Goal: Task Accomplishment & Management: Manage account settings

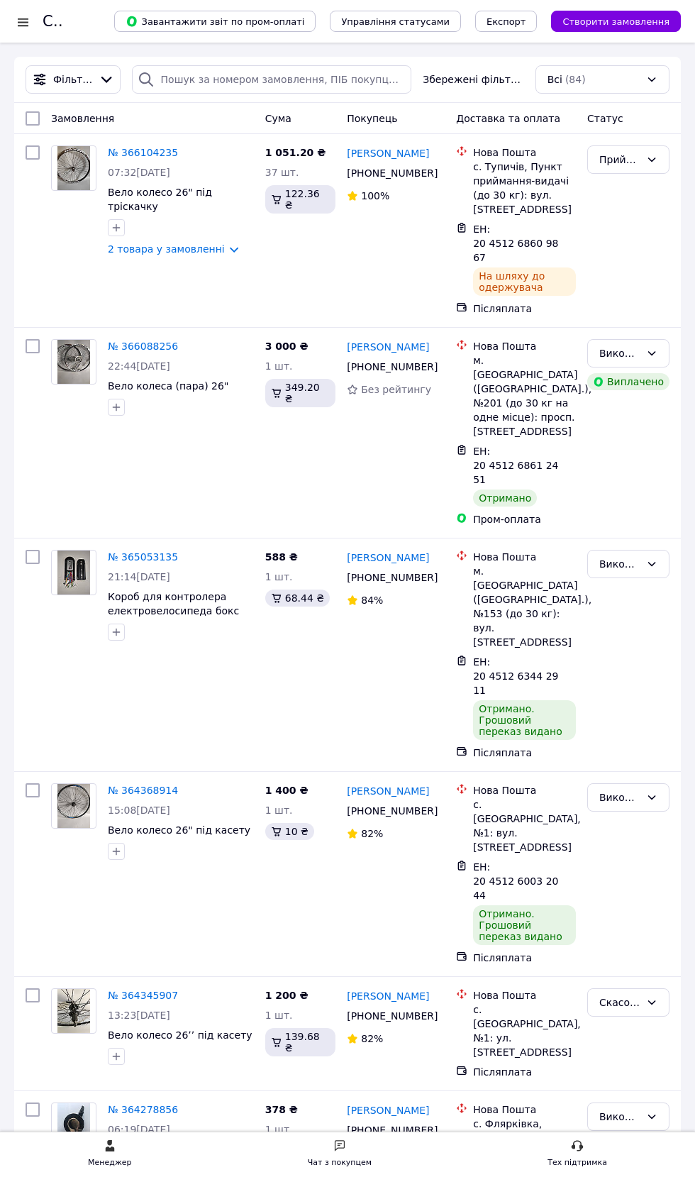
click at [23, 21] on div at bounding box center [23, 22] width 18 height 14
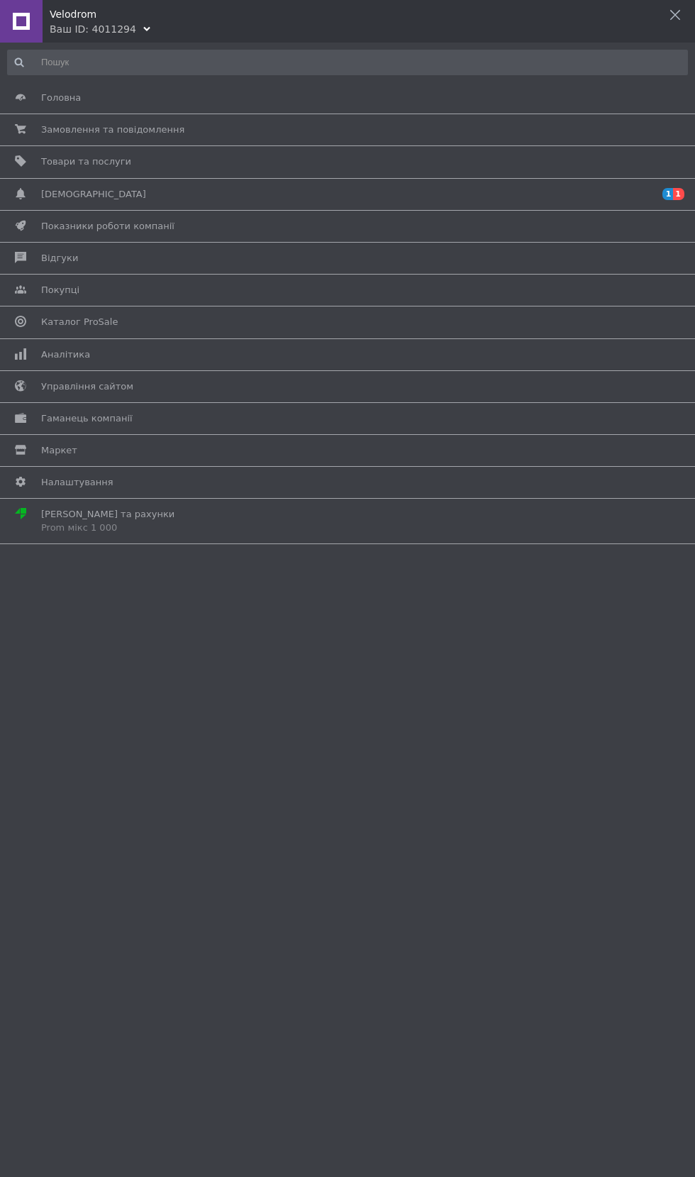
click at [226, 259] on span "Відгуки" at bounding box center [345, 258] width 608 height 13
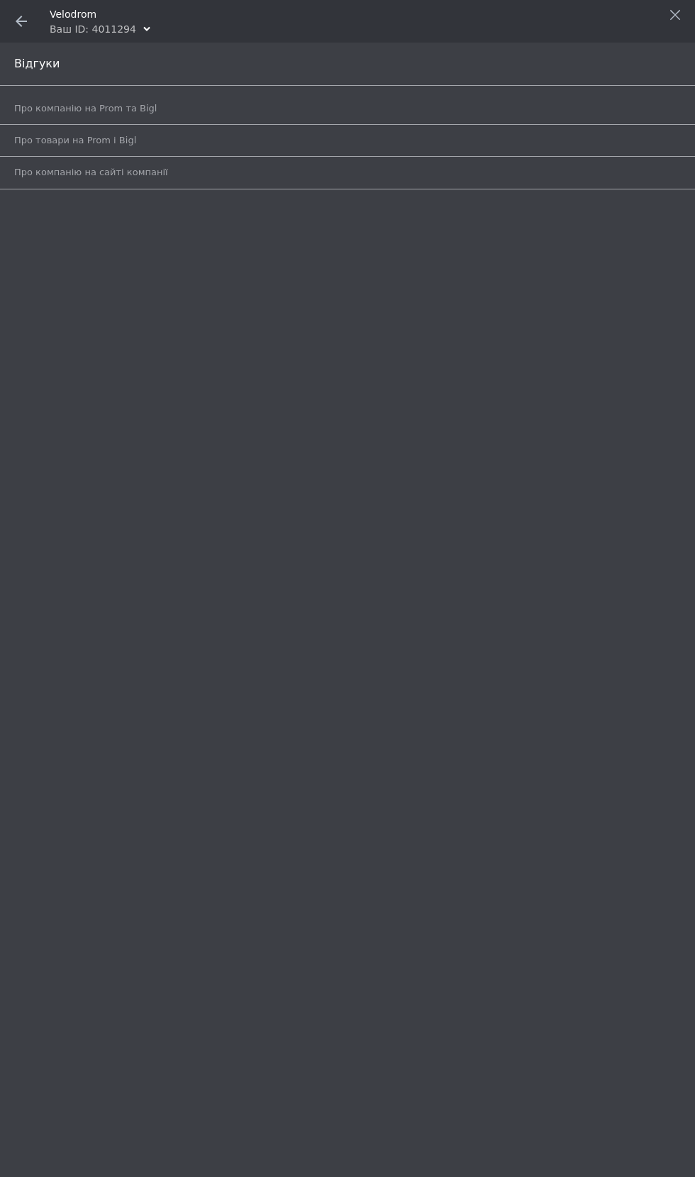
click at [312, 104] on span "Про компанію на Prom та Bigl" at bounding box center [331, 108] width 635 height 13
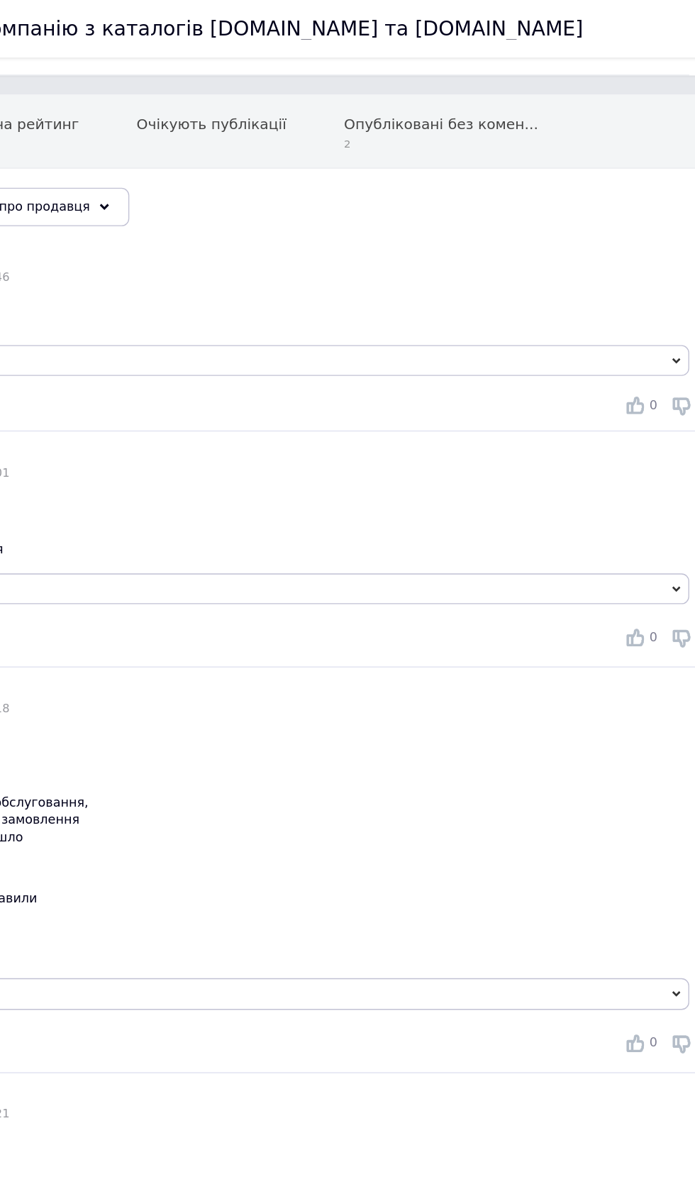
scroll to position [82, 0]
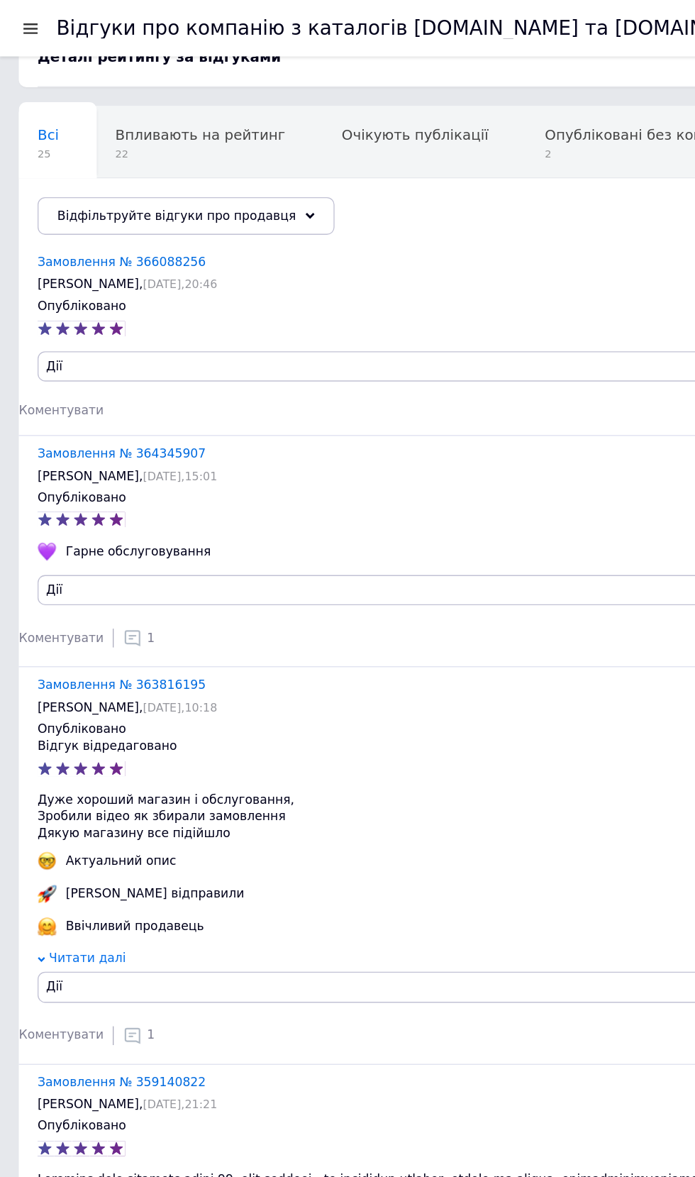
click at [87, 197] on link "Замовлення № 366088256" at bounding box center [91, 197] width 127 height 11
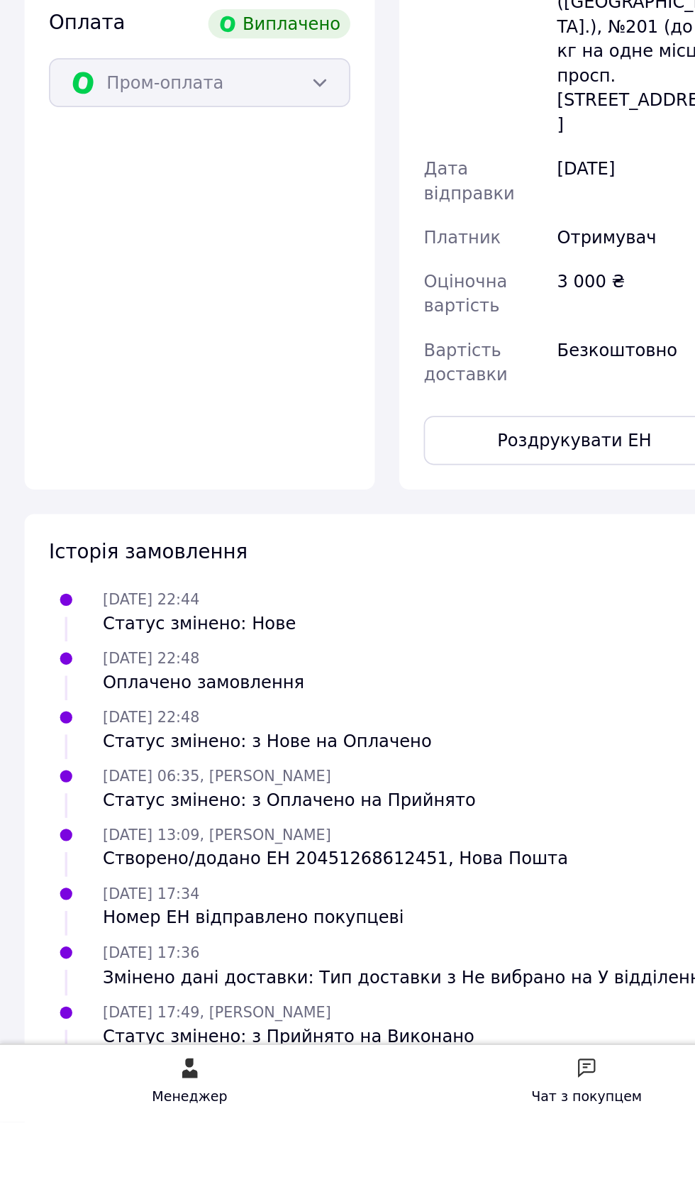
scroll to position [50, 0]
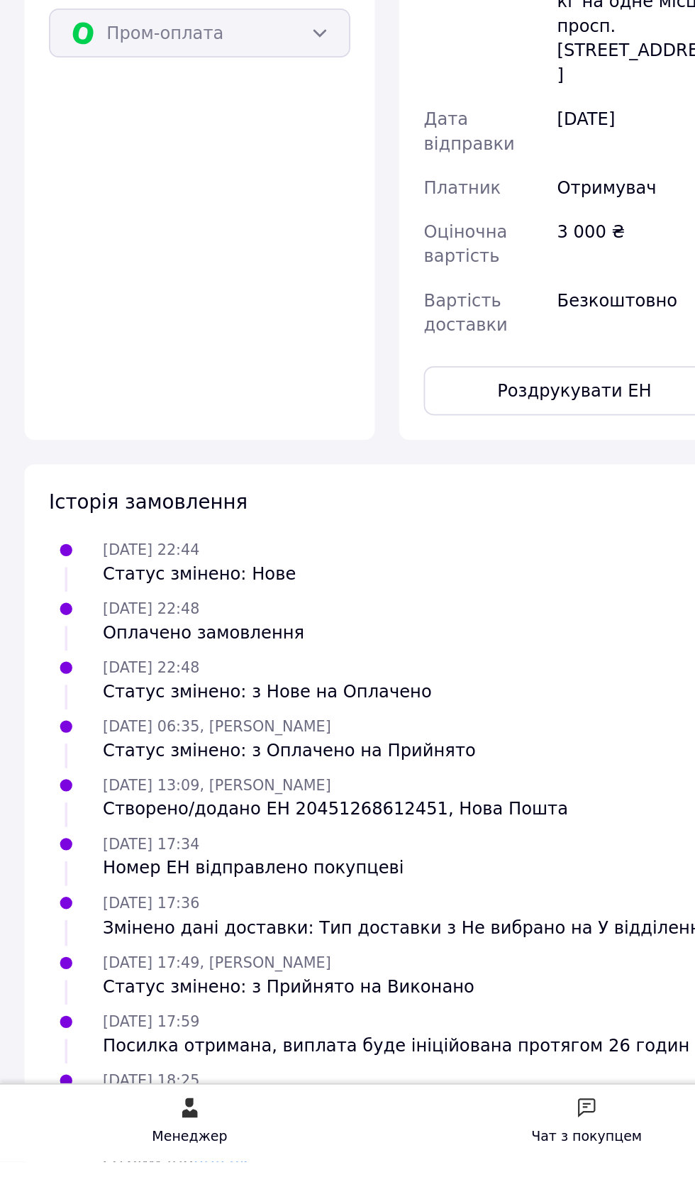
scroll to position [145, 0]
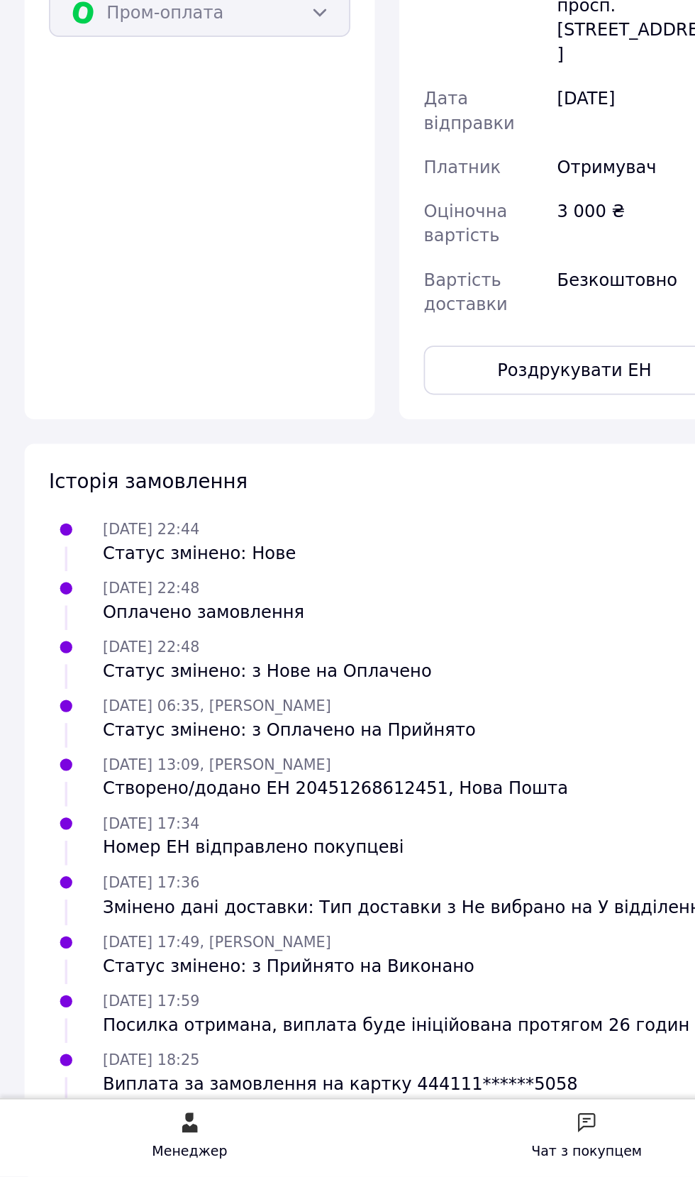
scroll to position [145, 0]
